Goal: Task Accomplishment & Management: Use online tool/utility

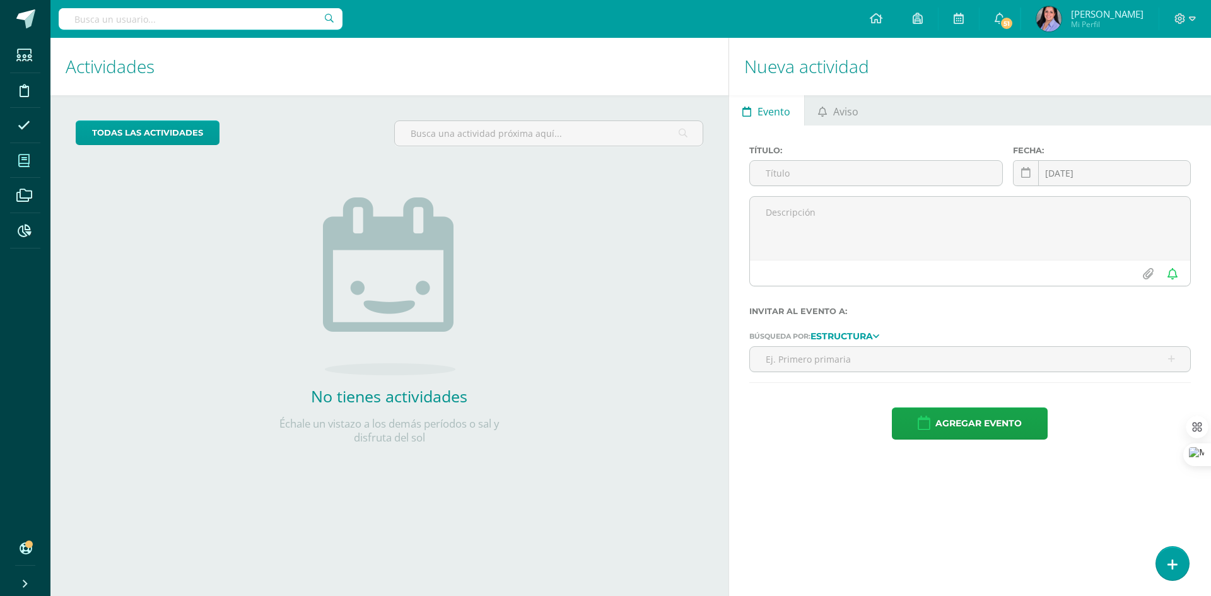
click at [21, 168] on span at bounding box center [24, 160] width 28 height 28
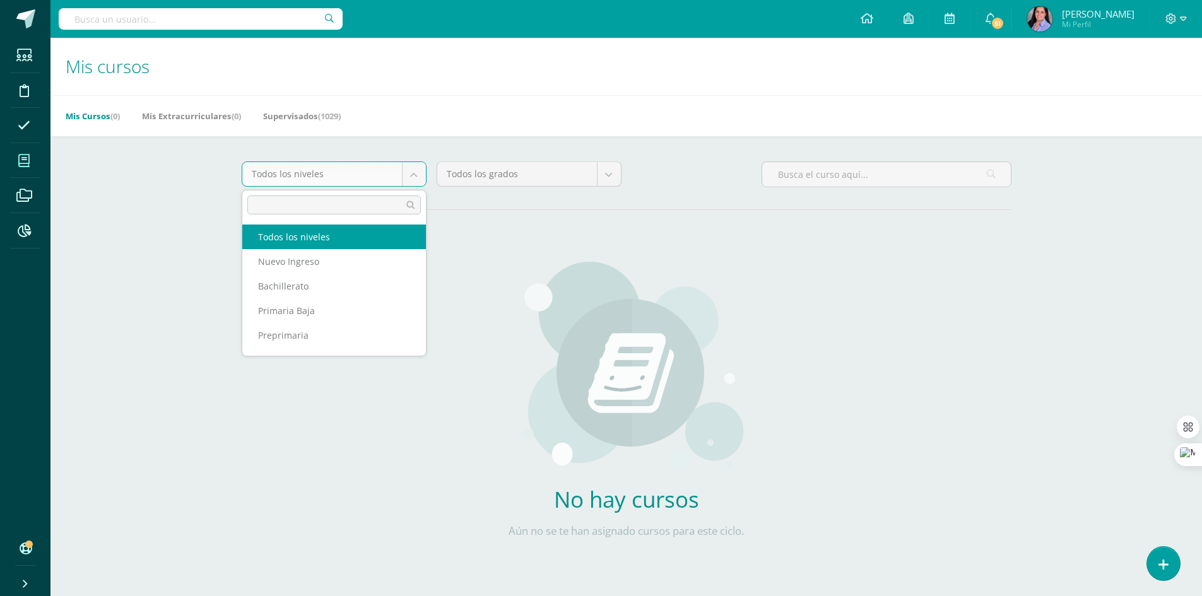
click at [408, 172] on body "Estudiantes Disciplina Asistencia Mis cursos Archivos Reportes Soporte Centro d…" at bounding box center [601, 302] width 1202 height 604
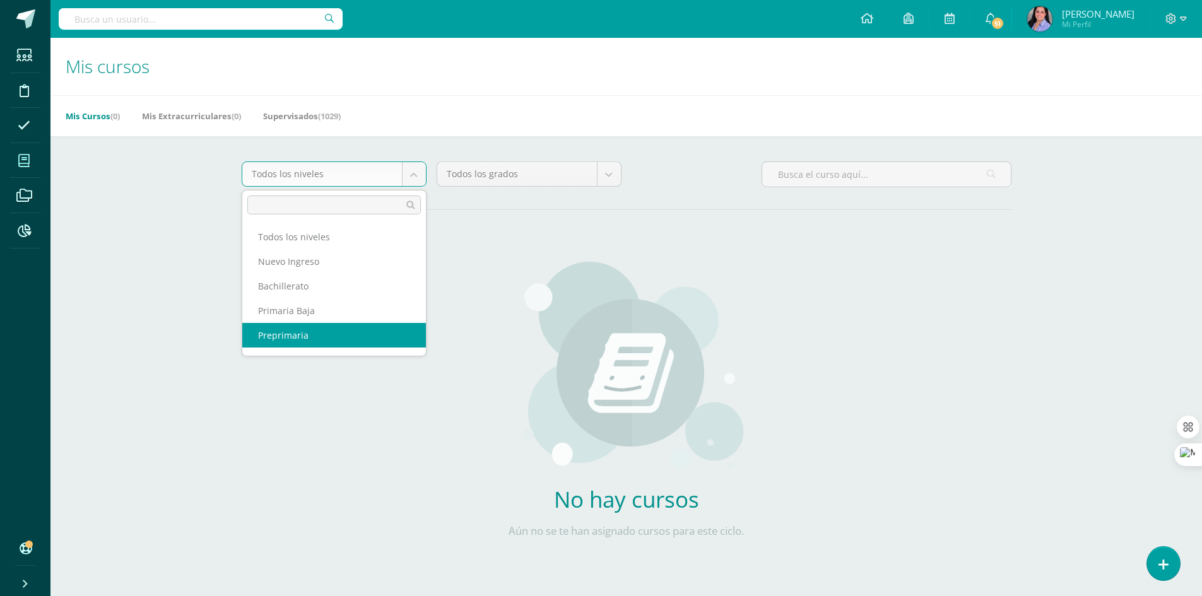
scroll to position [16, 0]
select select "6"
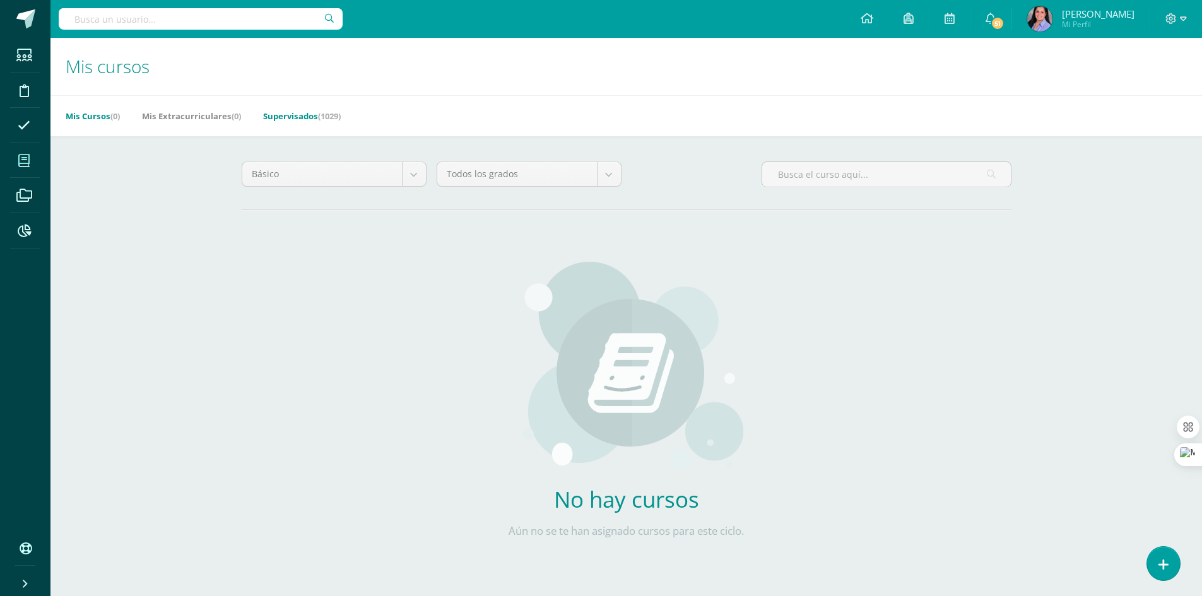
click at [317, 116] on link "Supervisados (1029)" at bounding box center [302, 116] width 78 height 20
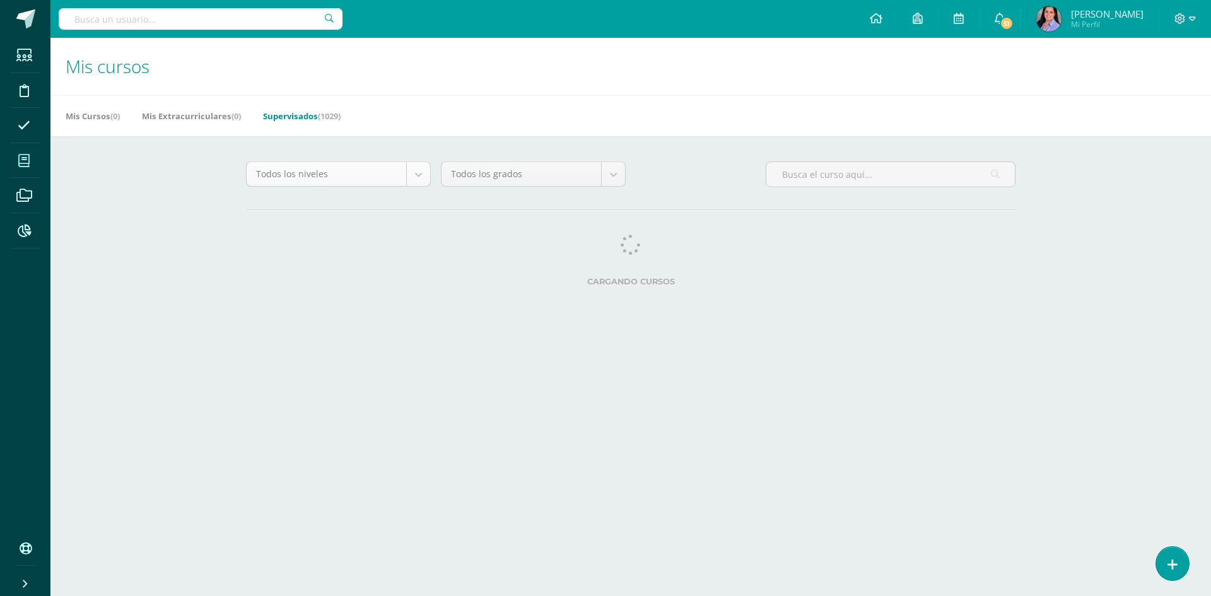
click at [415, 173] on body "Estudiantes Disciplina Asistencia Mis cursos Archivos Reportes Soporte Centro d…" at bounding box center [605, 158] width 1211 height 317
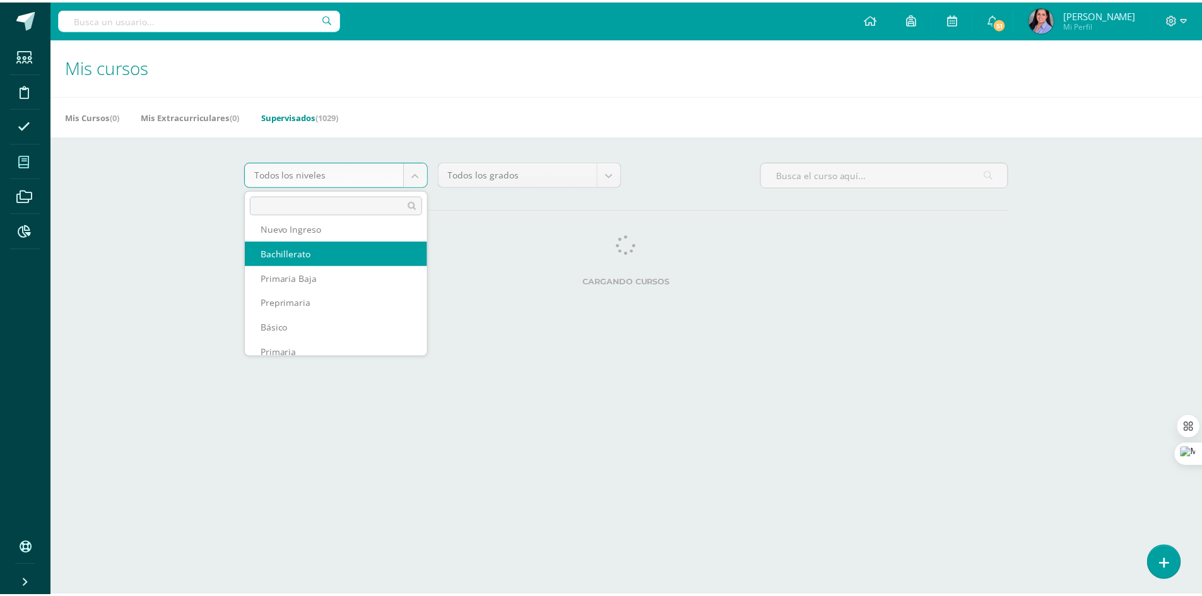
scroll to position [46, 0]
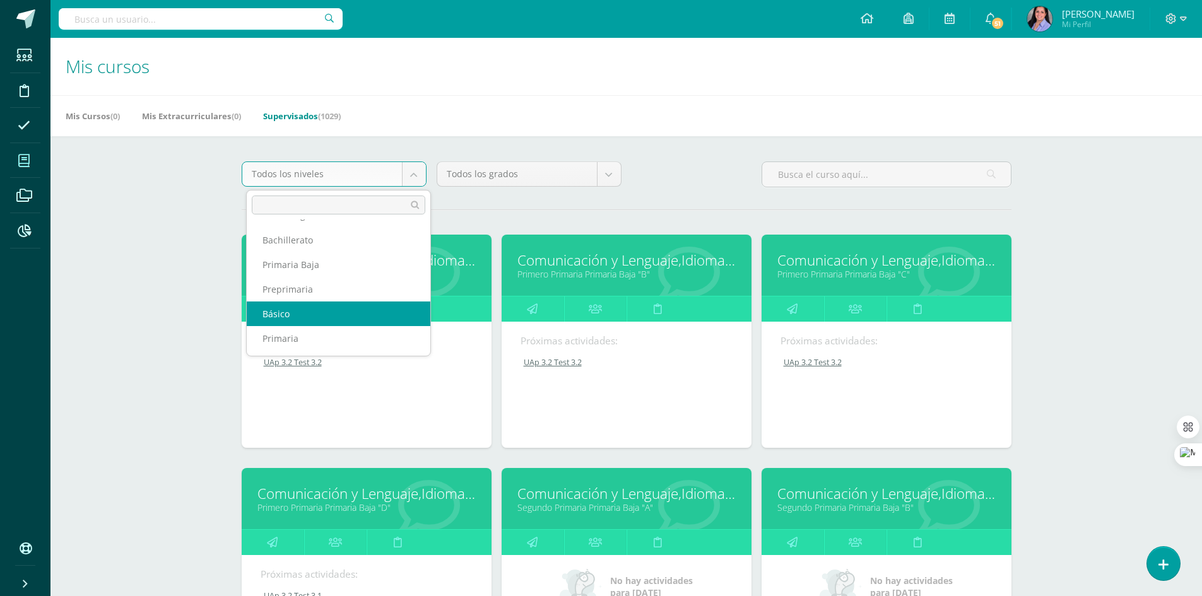
select select "6"
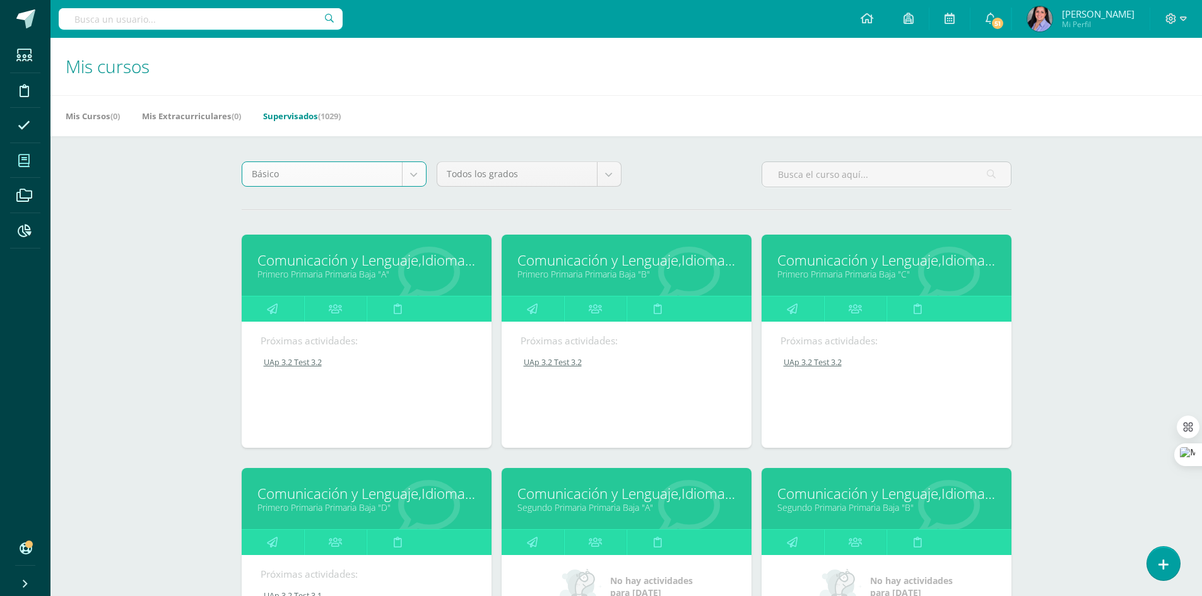
click at [607, 180] on body "Estudiantes Disciplina Asistencia Mis cursos Archivos Reportes Soporte Centro d…" at bounding box center [601, 507] width 1202 height 1014
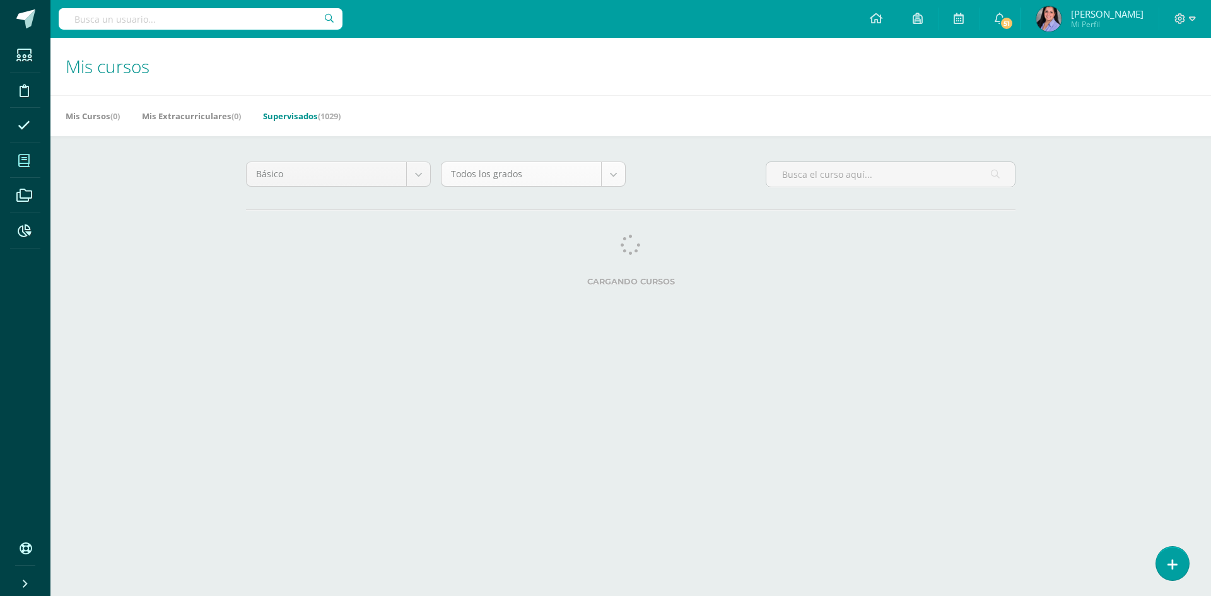
click at [610, 183] on body "Estudiantes Disciplina Asistencia Mis cursos Archivos Reportes Soporte Centro d…" at bounding box center [605, 158] width 1211 height 317
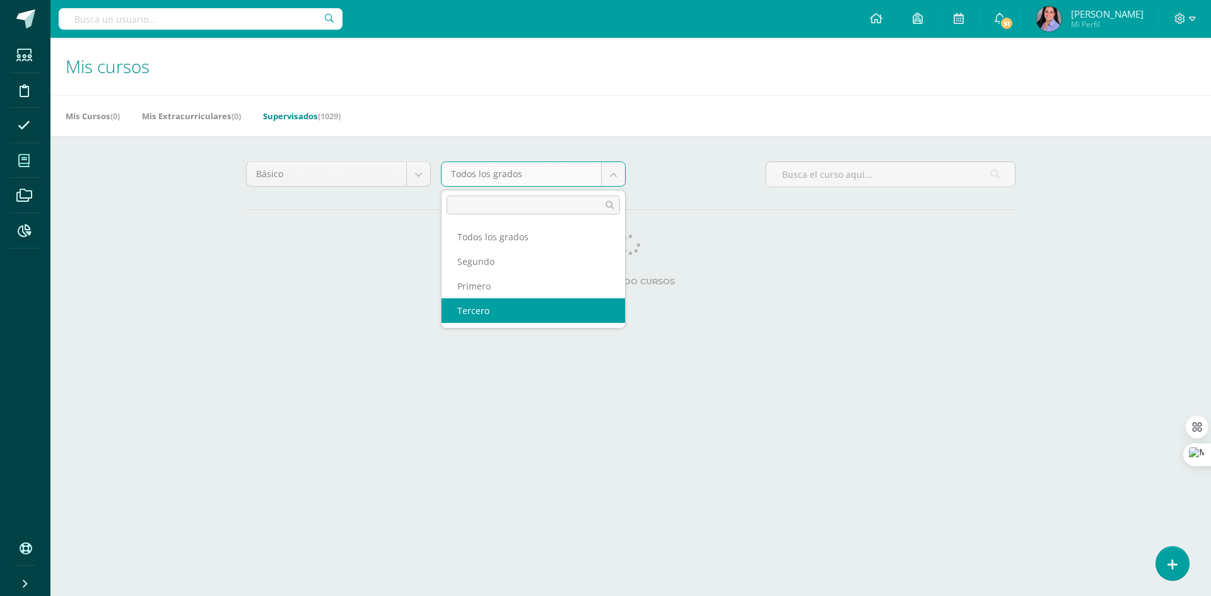
select select "26"
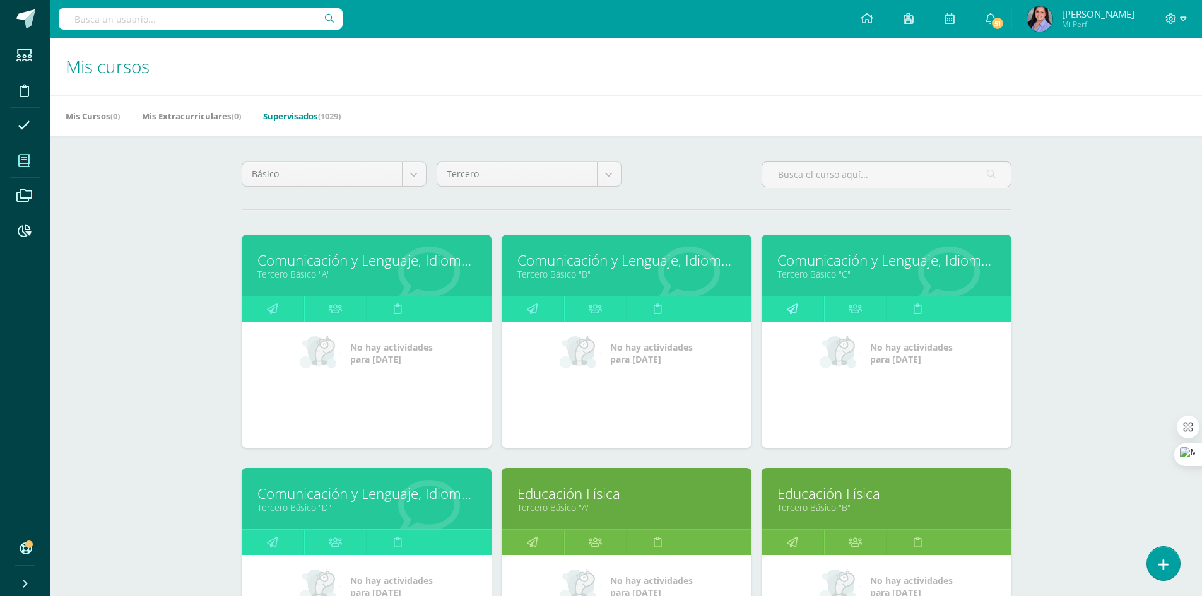
click at [813, 315] on link at bounding box center [792, 309] width 62 height 25
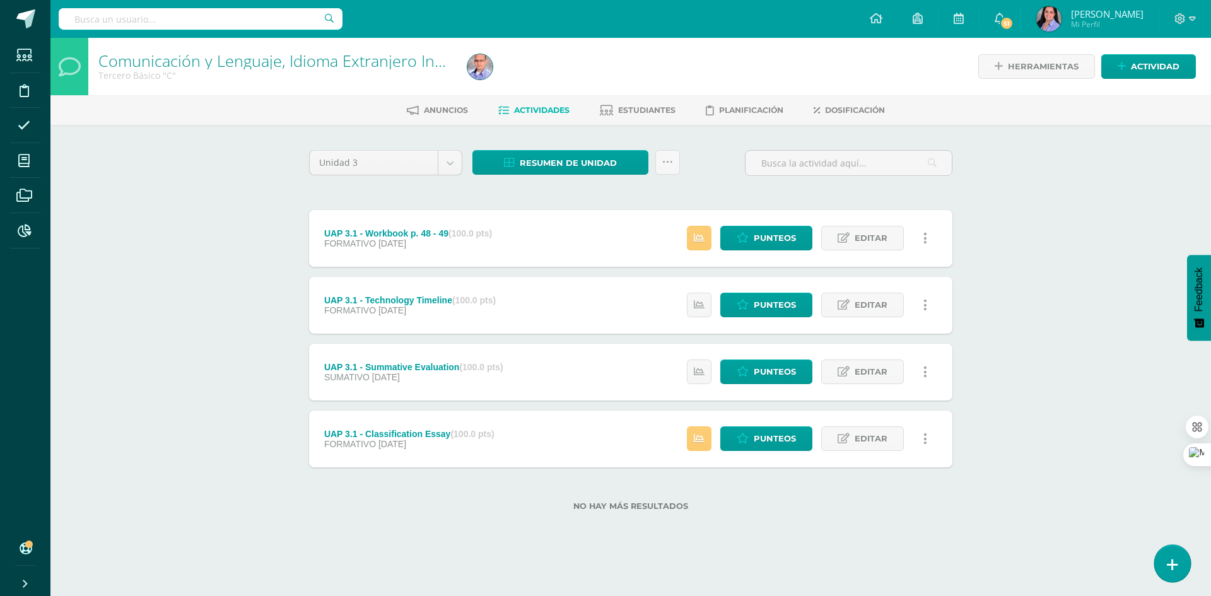
click at [1172, 565] on icon at bounding box center [1172, 565] width 11 height 15
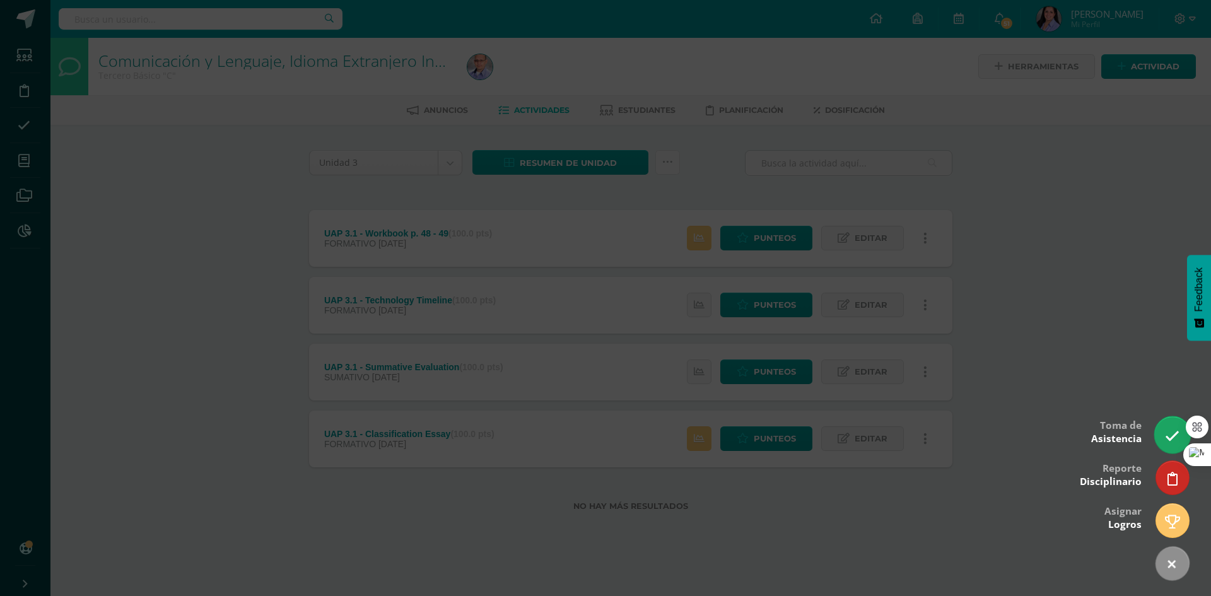
click at [1163, 436] on link at bounding box center [1173, 434] width 36 height 37
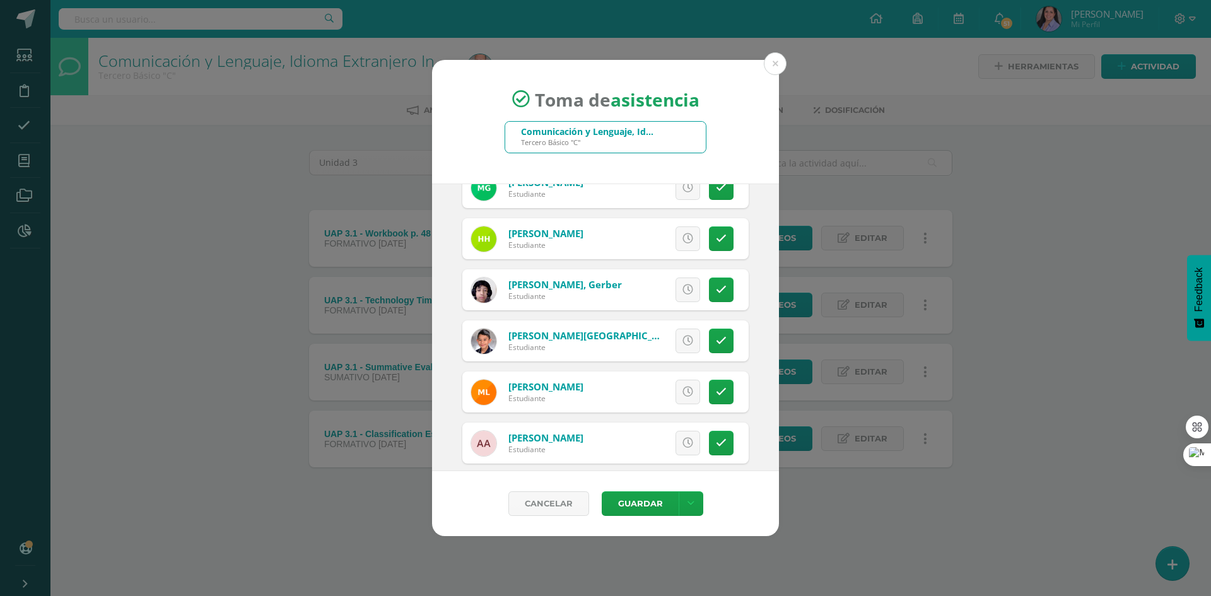
scroll to position [1009, 0]
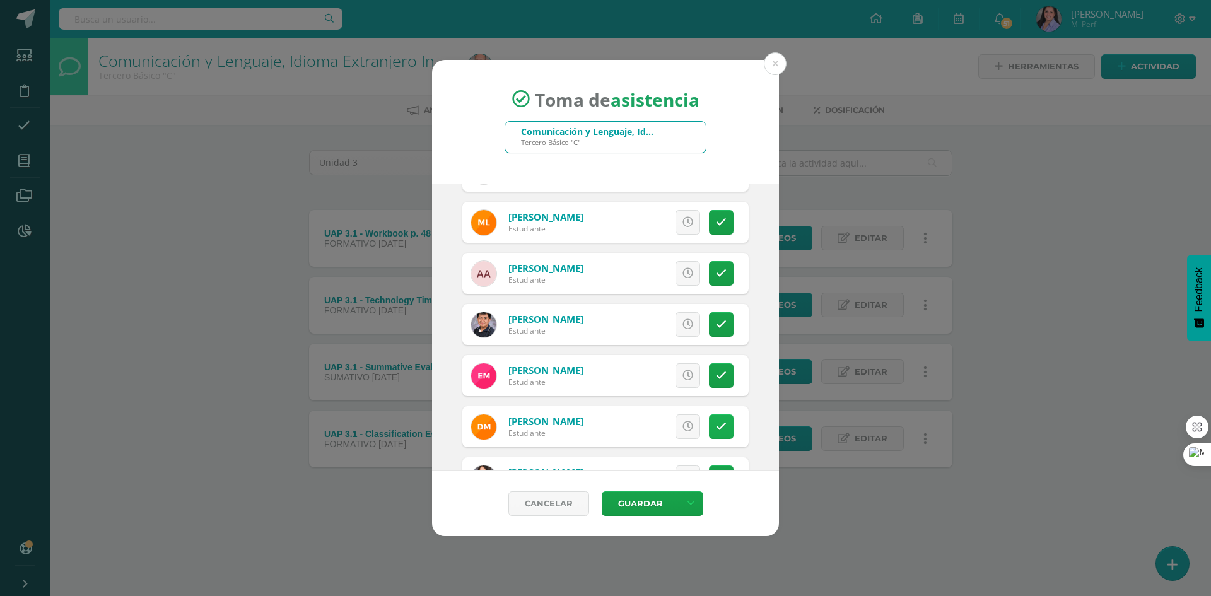
click at [717, 427] on icon at bounding box center [721, 426] width 11 height 11
click at [637, 505] on button "Guardar" at bounding box center [640, 503] width 77 height 25
